Goal: Task Accomplishment & Management: Use online tool/utility

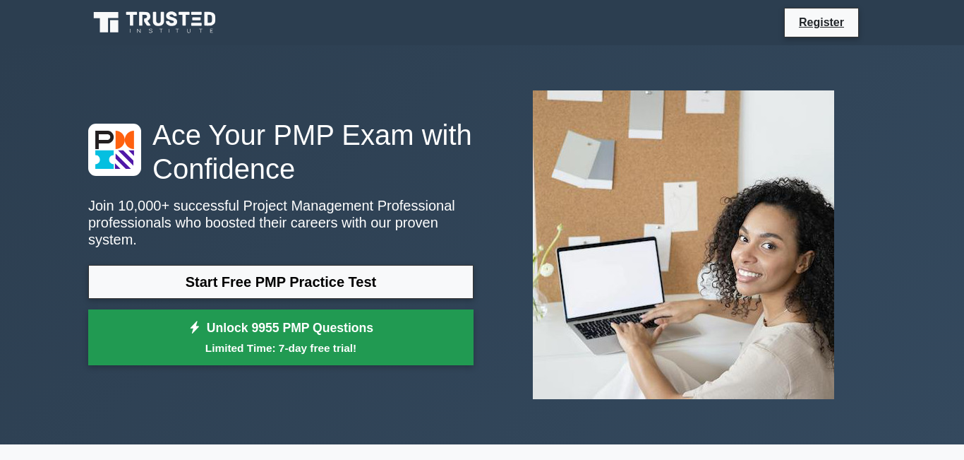
click at [293, 356] on link "Unlock 9955 PMP Questions Limited Time: 7-day free trial!" at bounding box center [280, 337] width 385 height 56
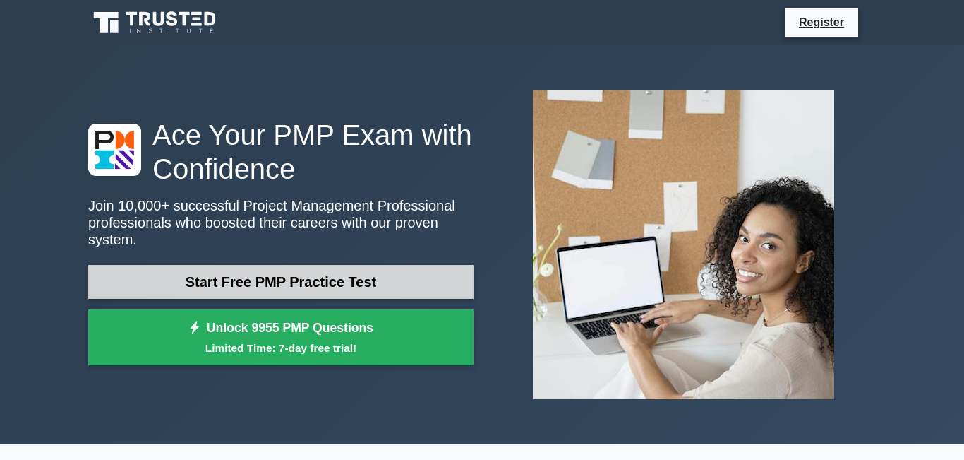
click at [270, 292] on link "Start Free PMP Practice Test" at bounding box center [280, 282] width 385 height 34
